Goal: Browse casually

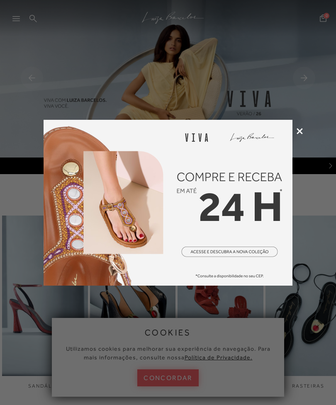
click at [297, 135] on div at bounding box center [168, 202] width 336 height 405
click at [301, 134] on icon at bounding box center [300, 131] width 6 height 6
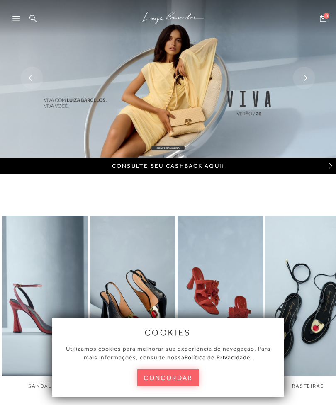
click at [187, 375] on button "concordar" at bounding box center [167, 378] width 61 height 17
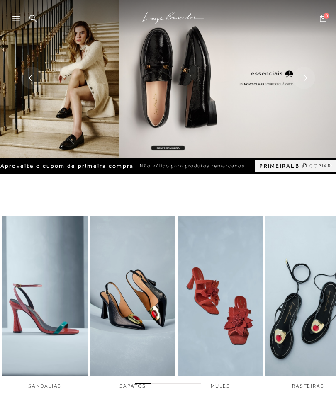
click at [23, 15] on div at bounding box center [19, 21] width 15 height 12
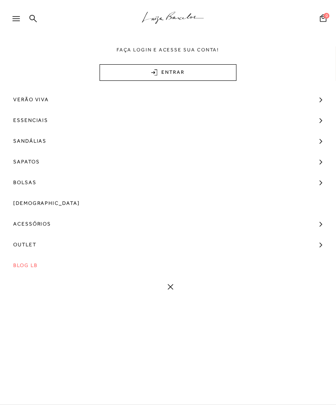
click at [38, 162] on span "Sapatos" at bounding box center [26, 161] width 26 height 21
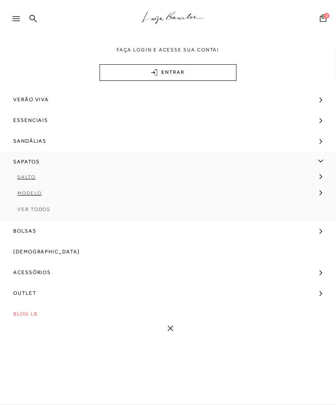
click at [24, 293] on span "Outlet" at bounding box center [24, 293] width 23 height 21
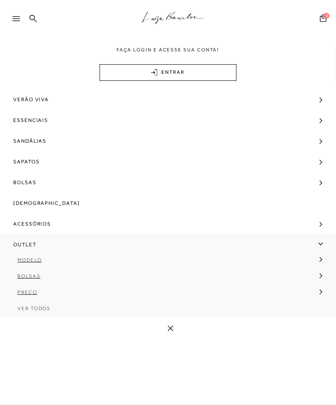
click at [42, 117] on span "Essenciais" at bounding box center [30, 120] width 35 height 21
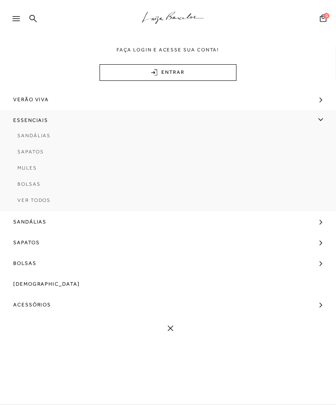
click at [43, 200] on span "Ver Todos" at bounding box center [33, 200] width 33 height 6
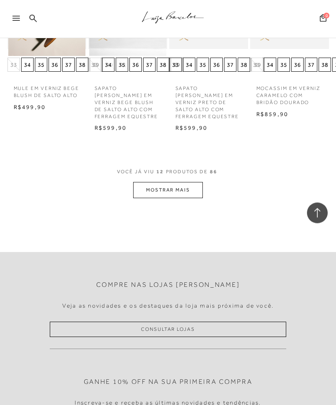
scroll to position [546, 0]
click at [178, 182] on button "MOSTRAR MAIS" at bounding box center [168, 190] width 70 height 16
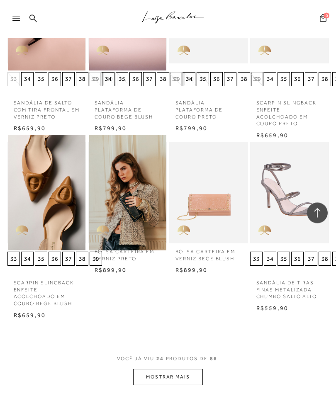
scroll to position [898, 0]
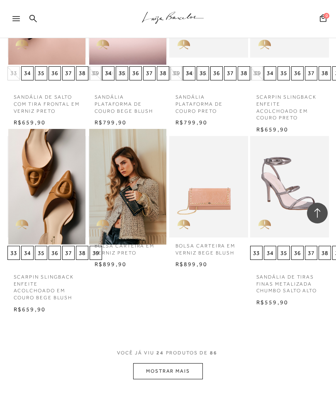
click at [191, 363] on button "MOSTRAR MAIS" at bounding box center [168, 371] width 70 height 16
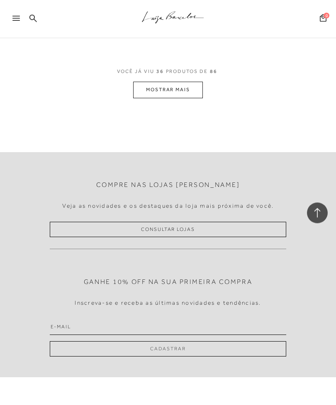
scroll to position [1721, 0]
